Goal: Check status: Check status

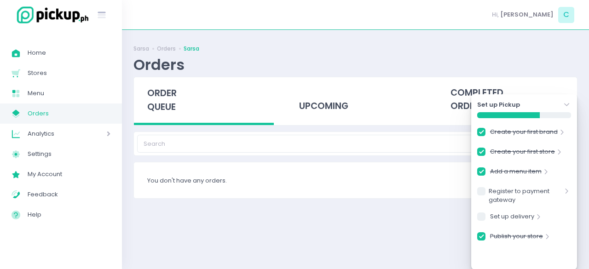
click at [328, 106] on div "upcoming" at bounding box center [355, 99] width 140 height 45
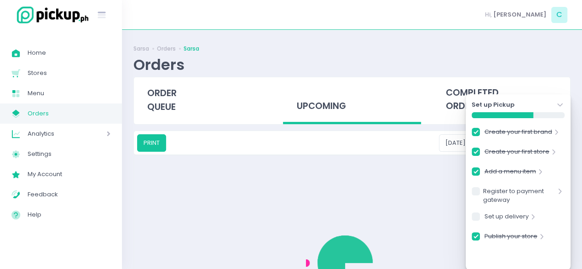
click at [328, 106] on div "upcoming" at bounding box center [352, 100] width 138 height 47
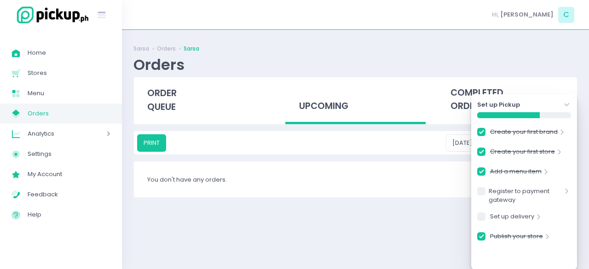
click at [371, 101] on div "upcoming" at bounding box center [355, 100] width 140 height 47
click at [424, 132] on div "PRINT [DATE]" at bounding box center [355, 142] width 443 height 23
click at [569, 104] on icon at bounding box center [566, 105] width 5 height 3
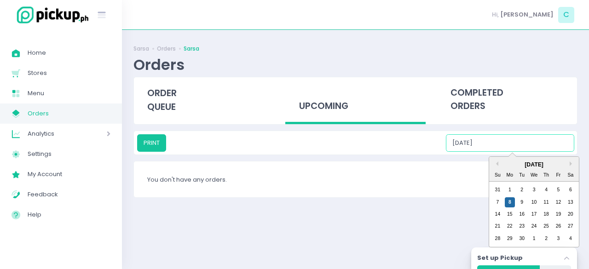
click at [507, 140] on input "[DATE]" at bounding box center [510, 142] width 128 height 17
click at [512, 200] on div "8" at bounding box center [510, 202] width 10 height 10
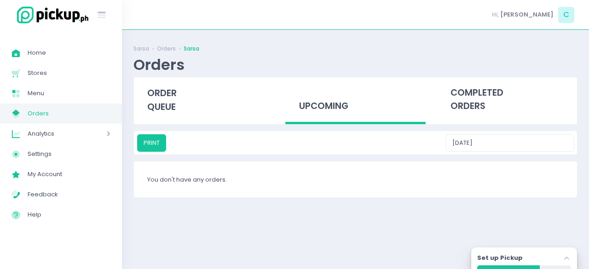
click at [42, 113] on span "Orders" at bounding box center [69, 114] width 83 height 12
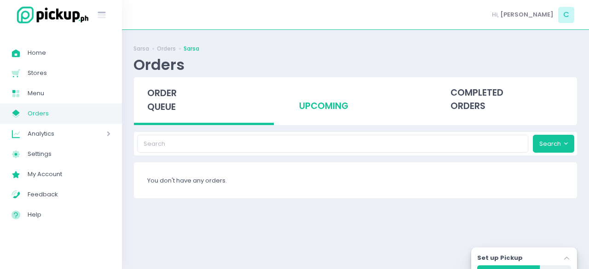
click at [317, 109] on div "upcoming" at bounding box center [355, 99] width 140 height 45
